Goal: Book appointment/travel/reservation

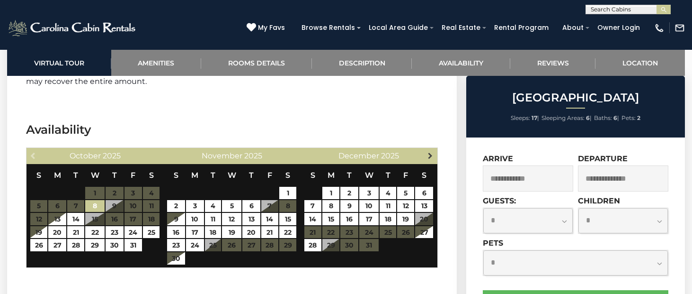
click at [427, 152] on span "Next" at bounding box center [431, 156] width 8 height 8
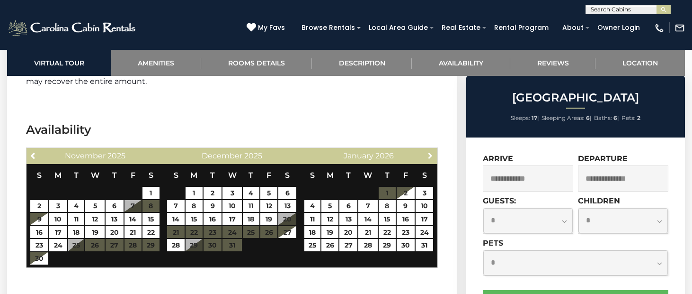
click at [427, 152] on span "Next" at bounding box center [431, 156] width 8 height 8
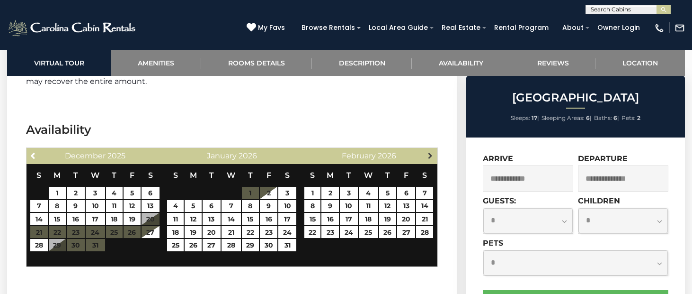
click at [427, 152] on span "Next" at bounding box center [431, 156] width 8 height 8
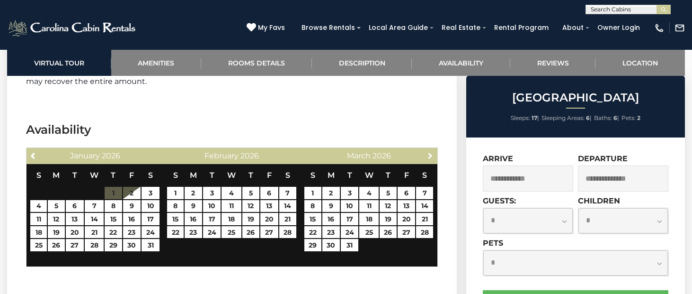
click at [427, 152] on span "Next" at bounding box center [431, 156] width 8 height 8
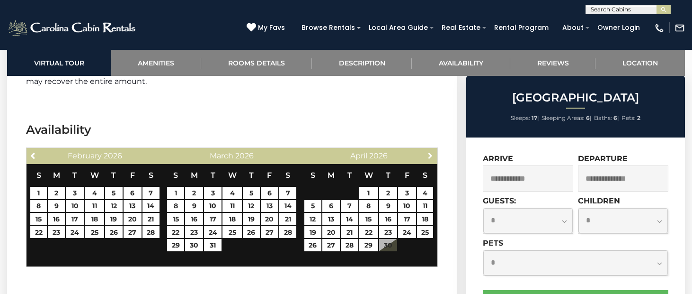
click at [427, 152] on span "Next" at bounding box center [431, 156] width 8 height 8
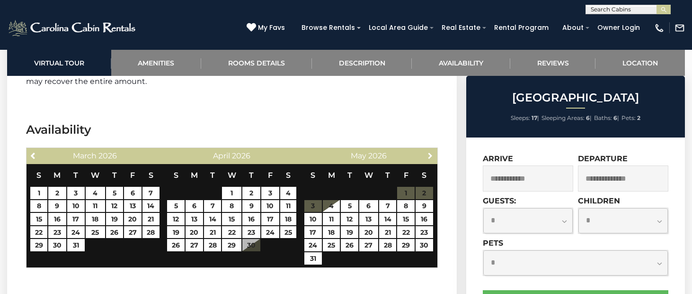
click at [427, 152] on span "Next" at bounding box center [431, 156] width 8 height 8
